Goal: Obtain resource: Download file/media

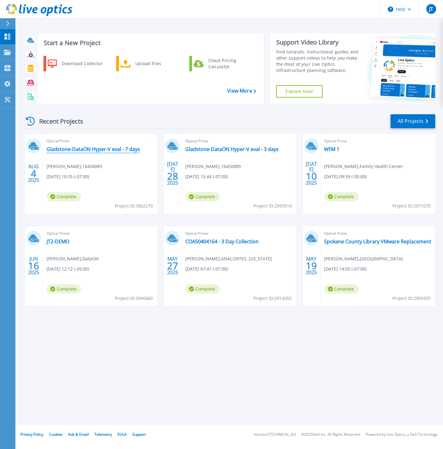
click at [97, 151] on link "Gladstone-DataON Hyper-V eval - 7 days" at bounding box center [93, 149] width 93 height 6
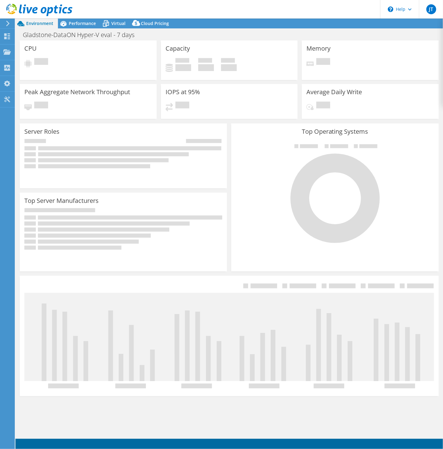
select select "USD"
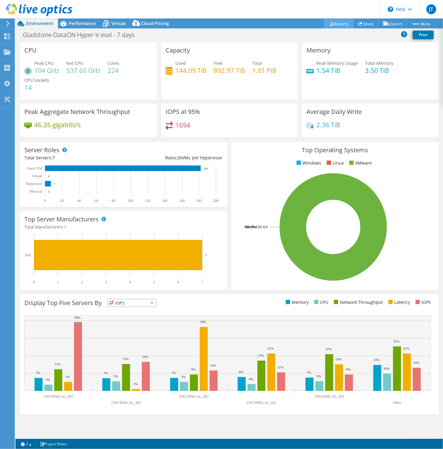
click at [340, 23] on link "Reports" at bounding box center [339, 24] width 30 height 10
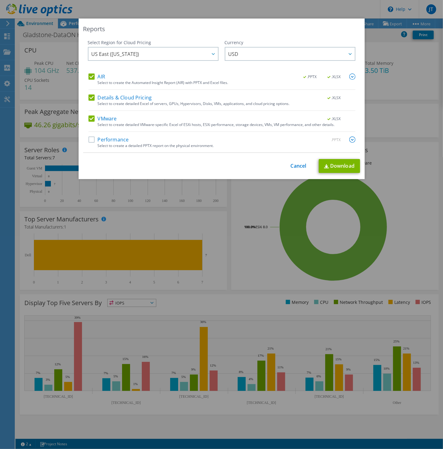
click at [90, 77] on label "AIR" at bounding box center [97, 76] width 17 height 6
click at [0, 0] on input "AIR" at bounding box center [0, 0] width 0 height 0
click at [90, 96] on label "Details & Cloud Pricing" at bounding box center [121, 97] width 64 height 6
click at [0, 0] on input "Details & Cloud Pricing" at bounding box center [0, 0] width 0 height 0
click at [328, 164] on link "Download" at bounding box center [339, 166] width 41 height 14
